Goal: Task Accomplishment & Management: Use online tool/utility

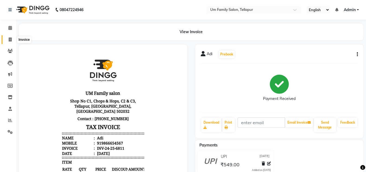
click at [7, 38] on span at bounding box center [9, 40] width 9 height 6
select select "service"
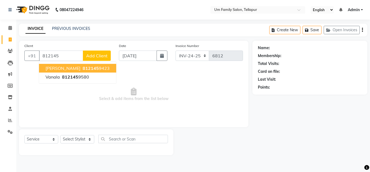
click at [97, 65] on button "[PERSON_NAME] 812145 9423" at bounding box center [77, 68] width 77 height 9
type input "8121459423"
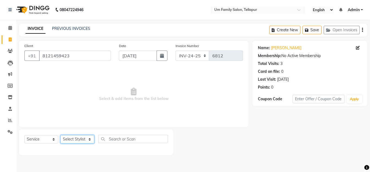
click at [89, 142] on select "Select Stylist Akash K. SAI pandu [PERSON_NAME]" at bounding box center [77, 139] width 34 height 8
select select "32872"
click at [60, 135] on select "Select Stylist Akash K. SAI pandu [PERSON_NAME]" at bounding box center [77, 139] width 34 height 8
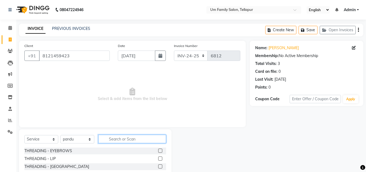
click at [139, 140] on input "text" at bounding box center [132, 138] width 68 height 8
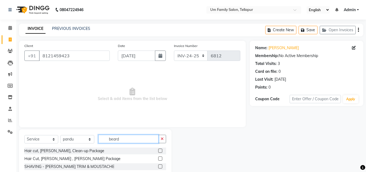
type input "beard"
click at [159, 166] on label at bounding box center [160, 166] width 4 height 4
click at [159, 166] on input "checkbox" at bounding box center [160, 167] width 4 height 4
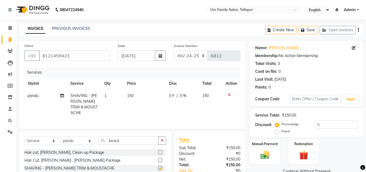
checkbox input "false"
click at [275, 152] on div "Manual Payment" at bounding box center [265, 152] width 32 height 26
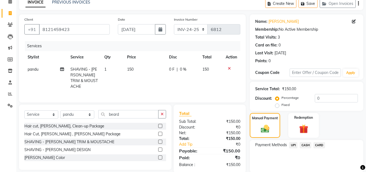
scroll to position [46, 0]
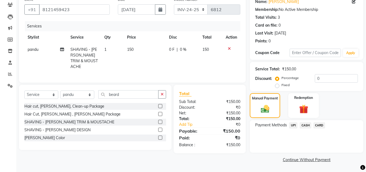
click at [293, 124] on span "UPI" at bounding box center [293, 125] width 8 height 6
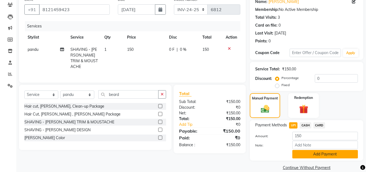
click at [324, 151] on button "Add Payment" at bounding box center [326, 154] width 66 height 8
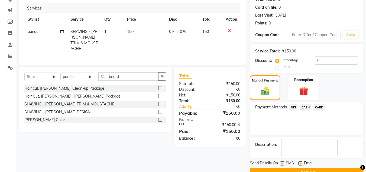
scroll to position [77, 0]
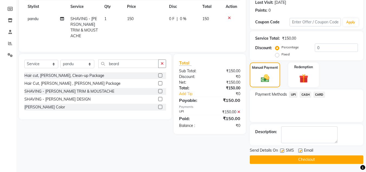
click at [327, 158] on button "Checkout" at bounding box center [307, 159] width 114 height 8
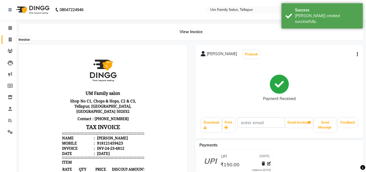
click at [10, 41] on span at bounding box center [9, 40] width 9 height 6
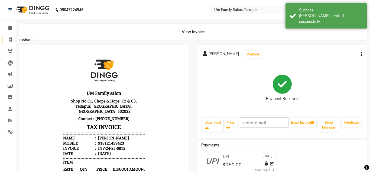
select select "service"
